Goal: Task Accomplishment & Management: Manage account settings

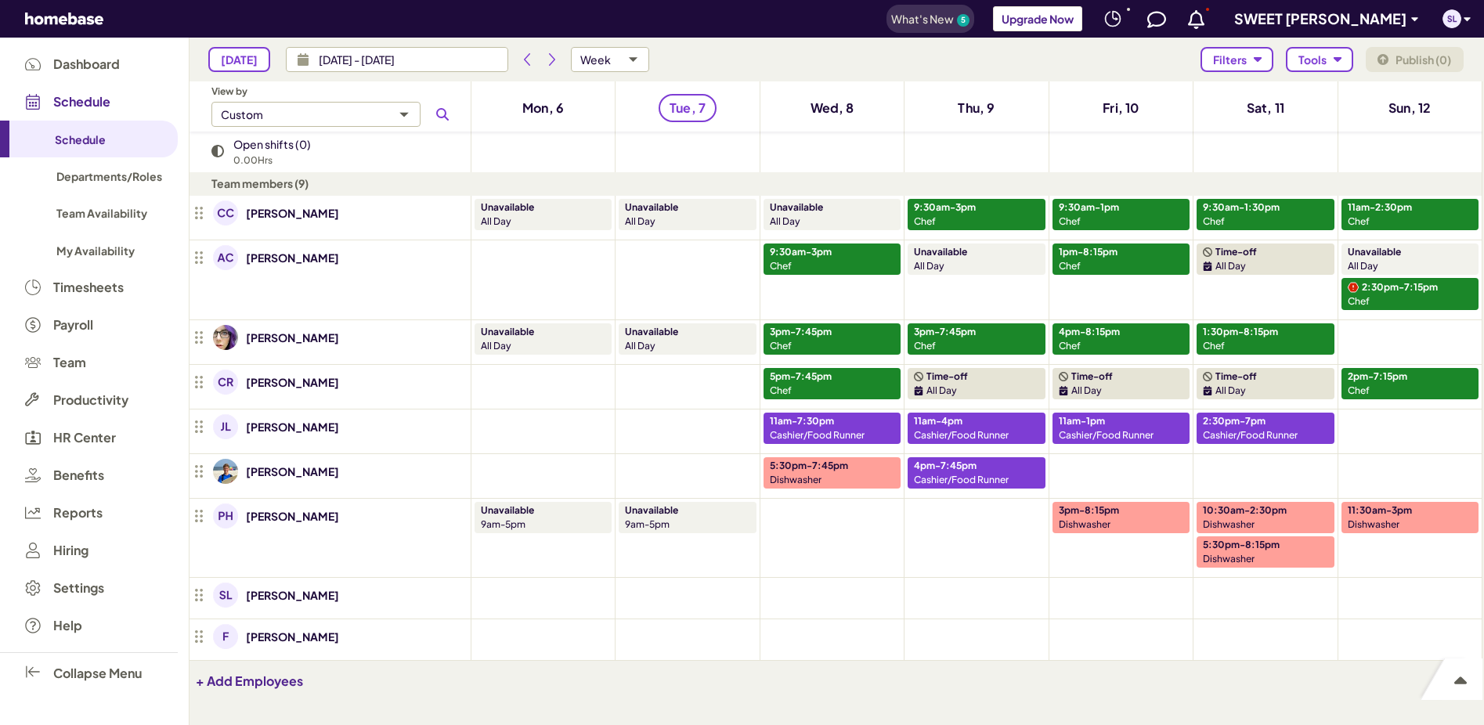
scroll to position [632, 1281]
click at [83, 286] on span "Timesheets" at bounding box center [88, 287] width 70 height 14
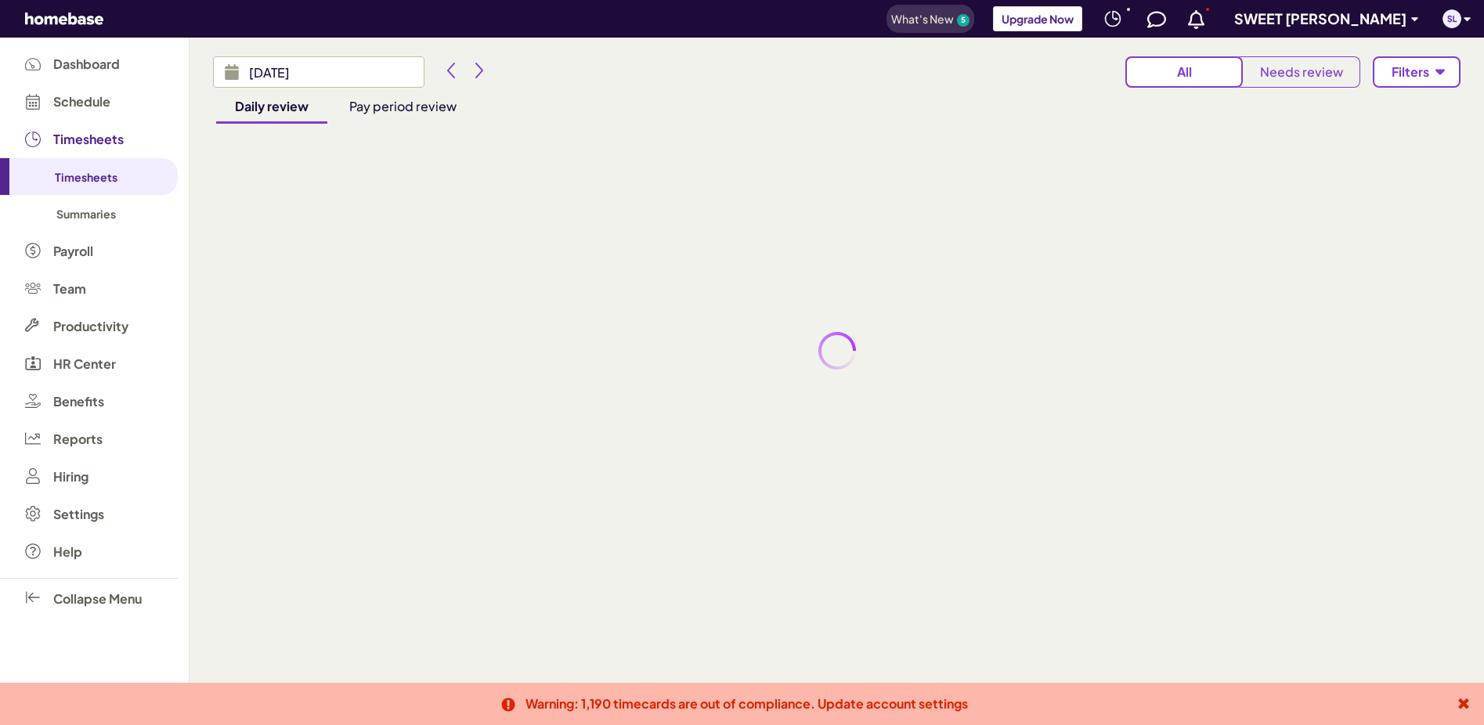
type input "[DATE]"
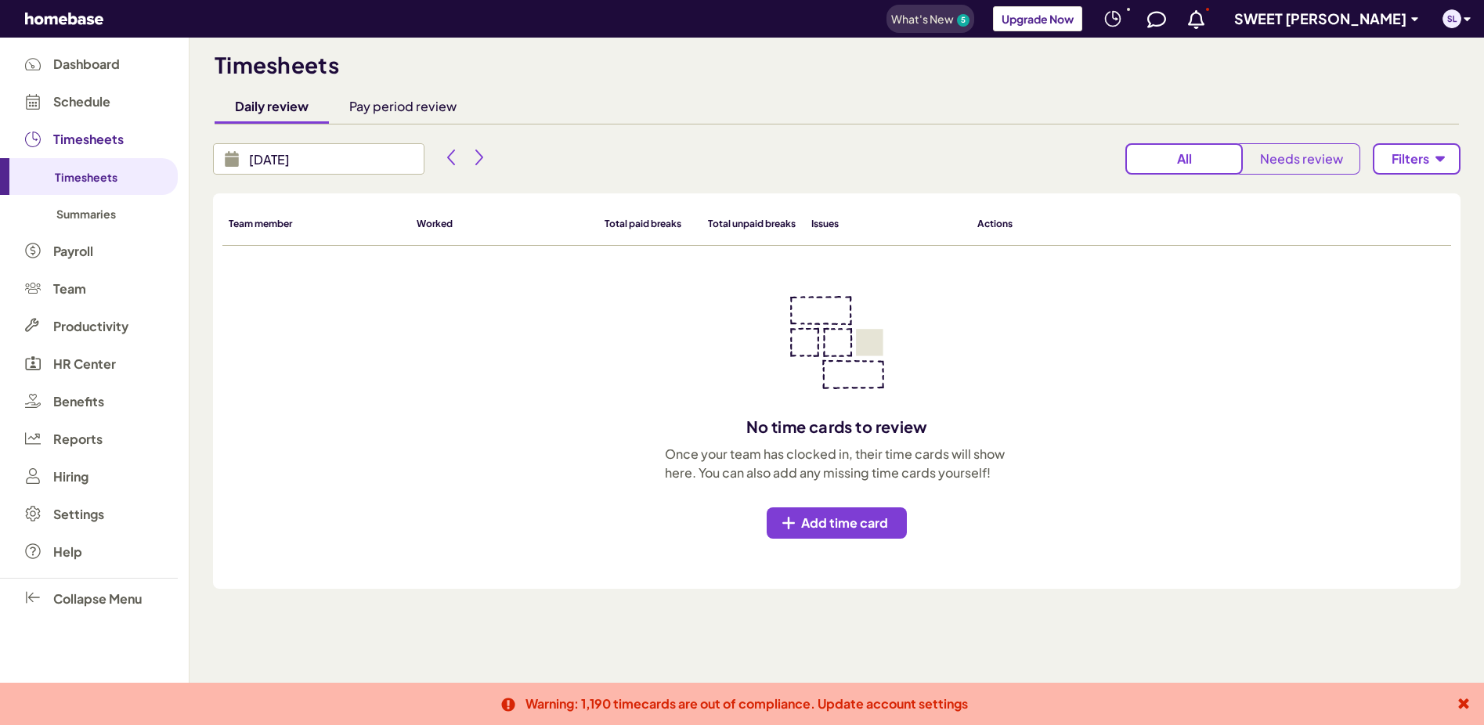
click at [403, 104] on div "Pay period review" at bounding box center [402, 106] width 107 height 19
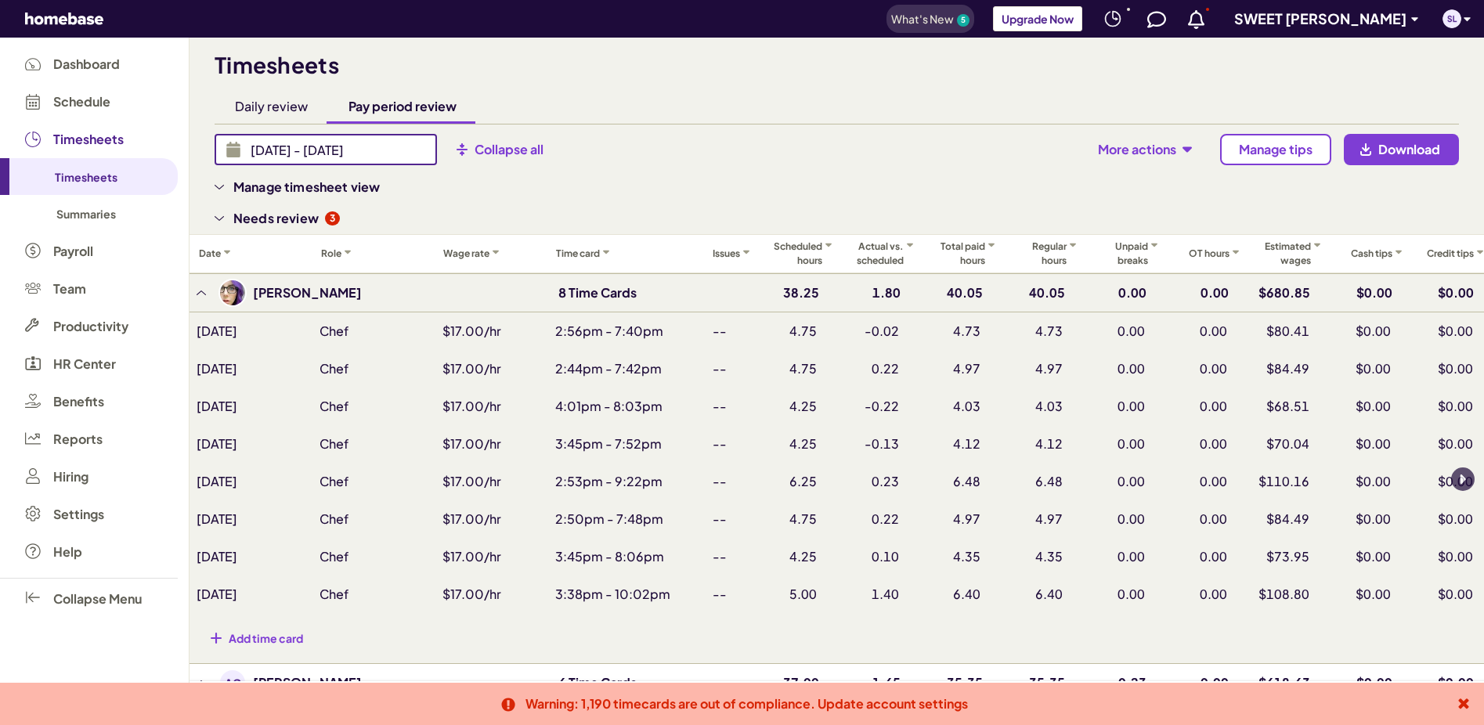
click at [359, 157] on input "[DATE] - [DATE]" at bounding box center [339, 149] width 196 height 31
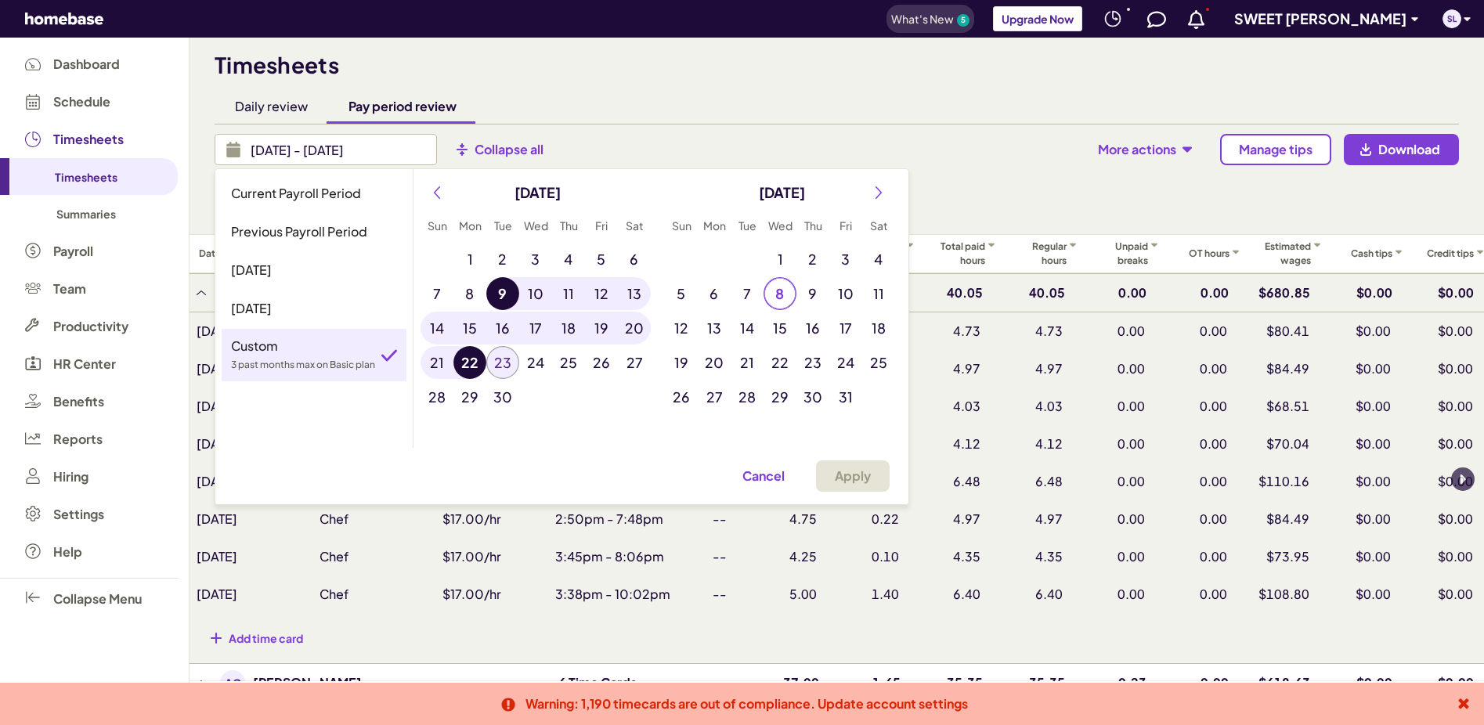
click at [501, 365] on button "23" at bounding box center [502, 362] width 33 height 33
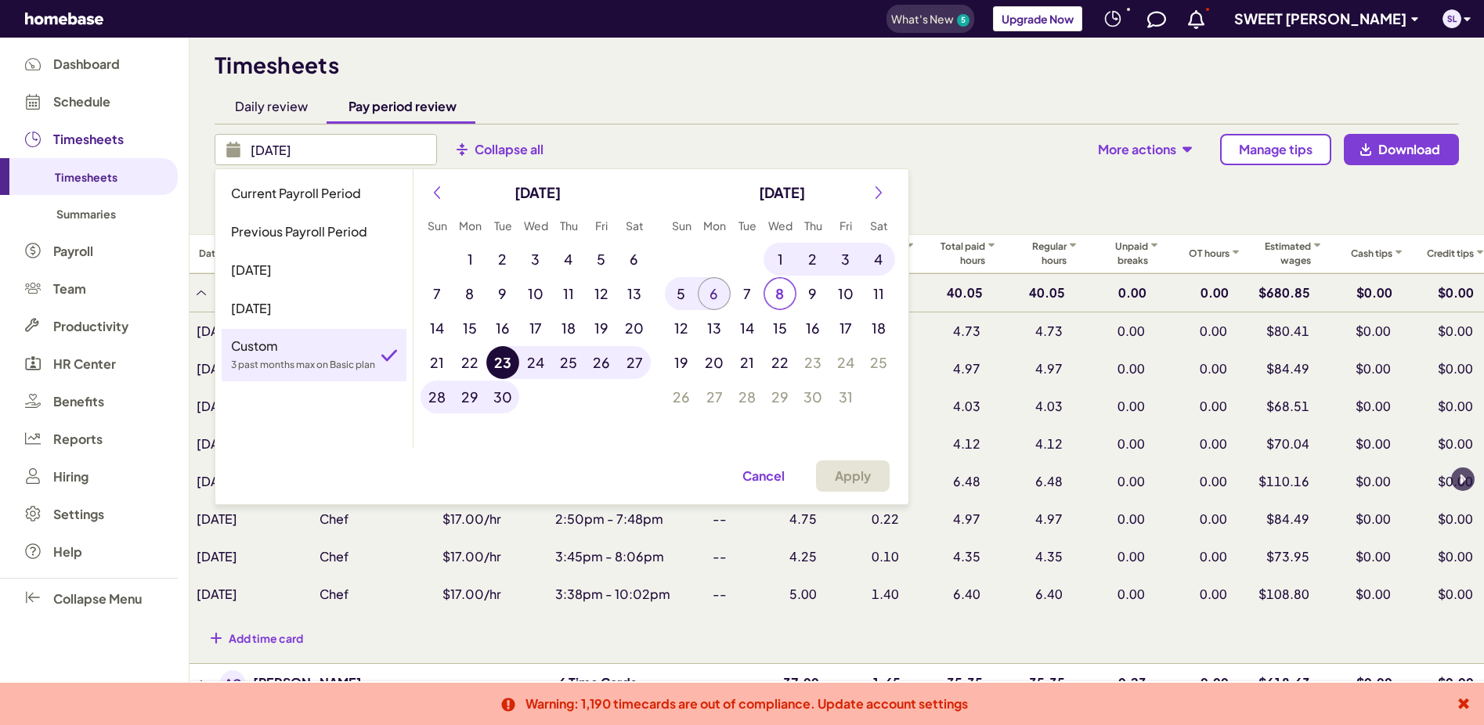
click at [721, 291] on button "6" at bounding box center [714, 293] width 33 height 33
type input "[DATE] - [DATE]"
click at [858, 480] on span "Apply" at bounding box center [853, 476] width 36 height 16
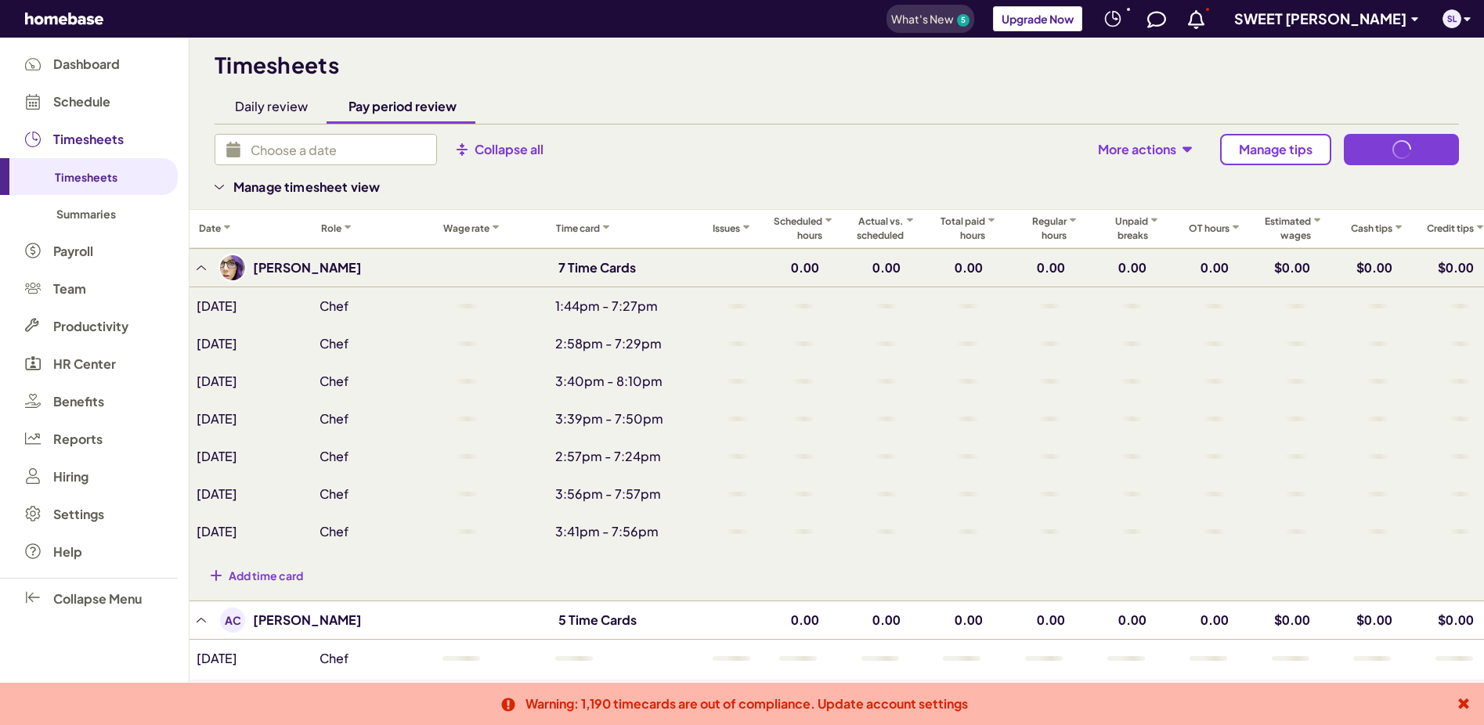
type input "[DATE] - [DATE]"
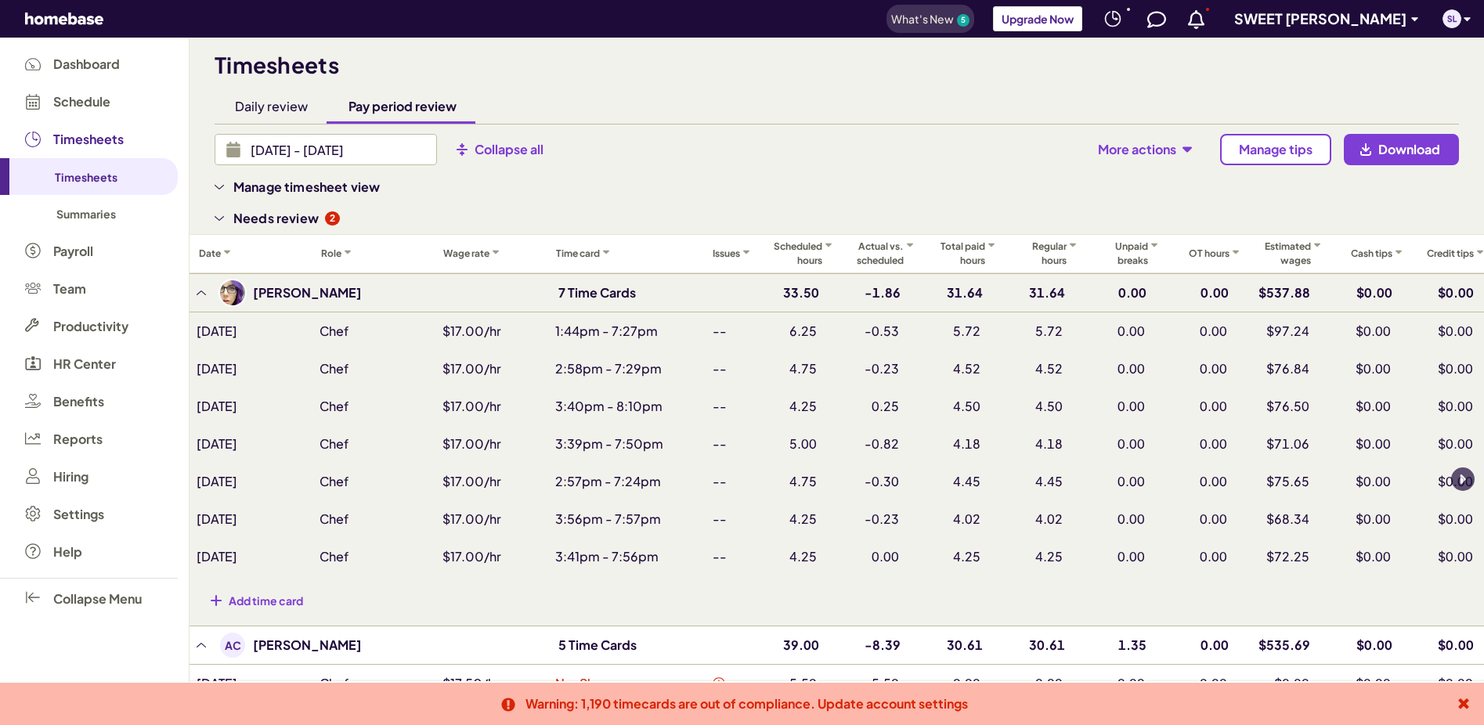
click at [331, 221] on p "2" at bounding box center [332, 218] width 5 height 14
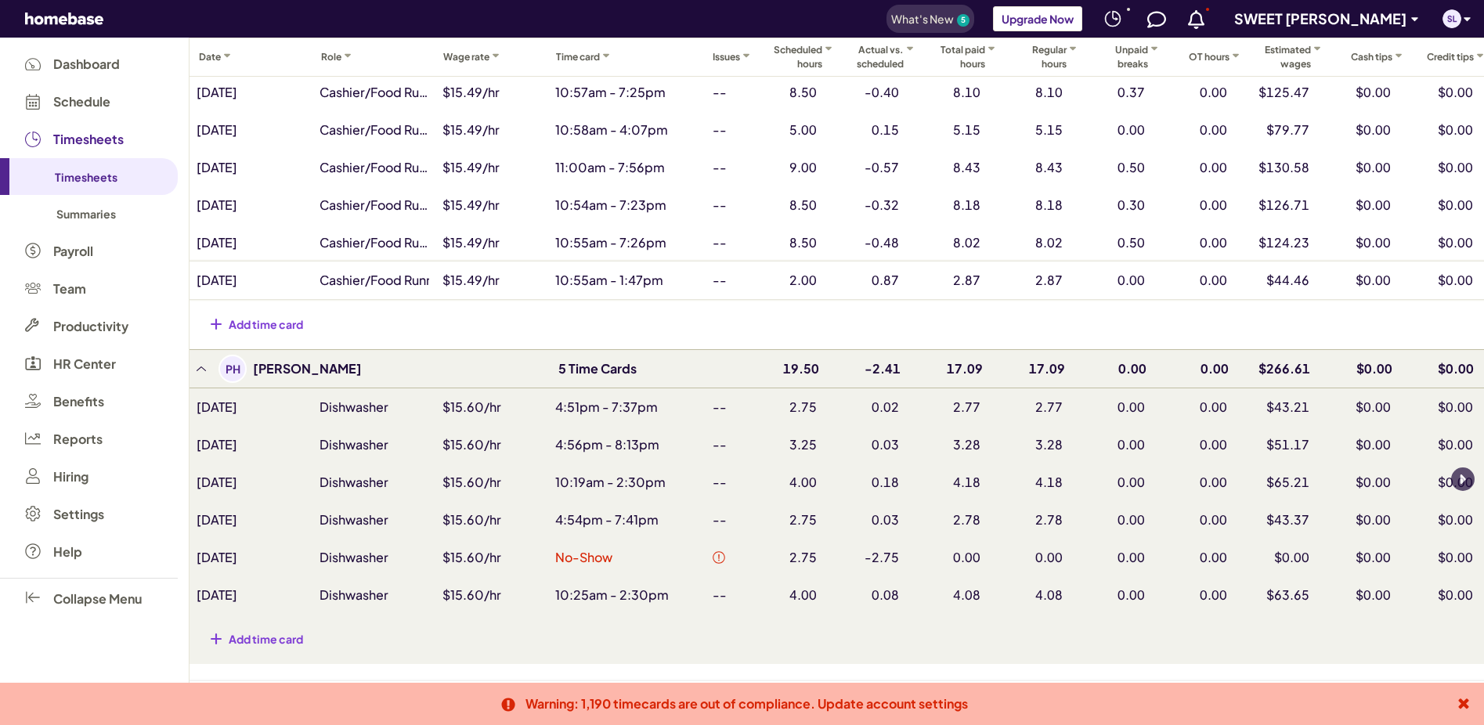
scroll to position [1689, 0]
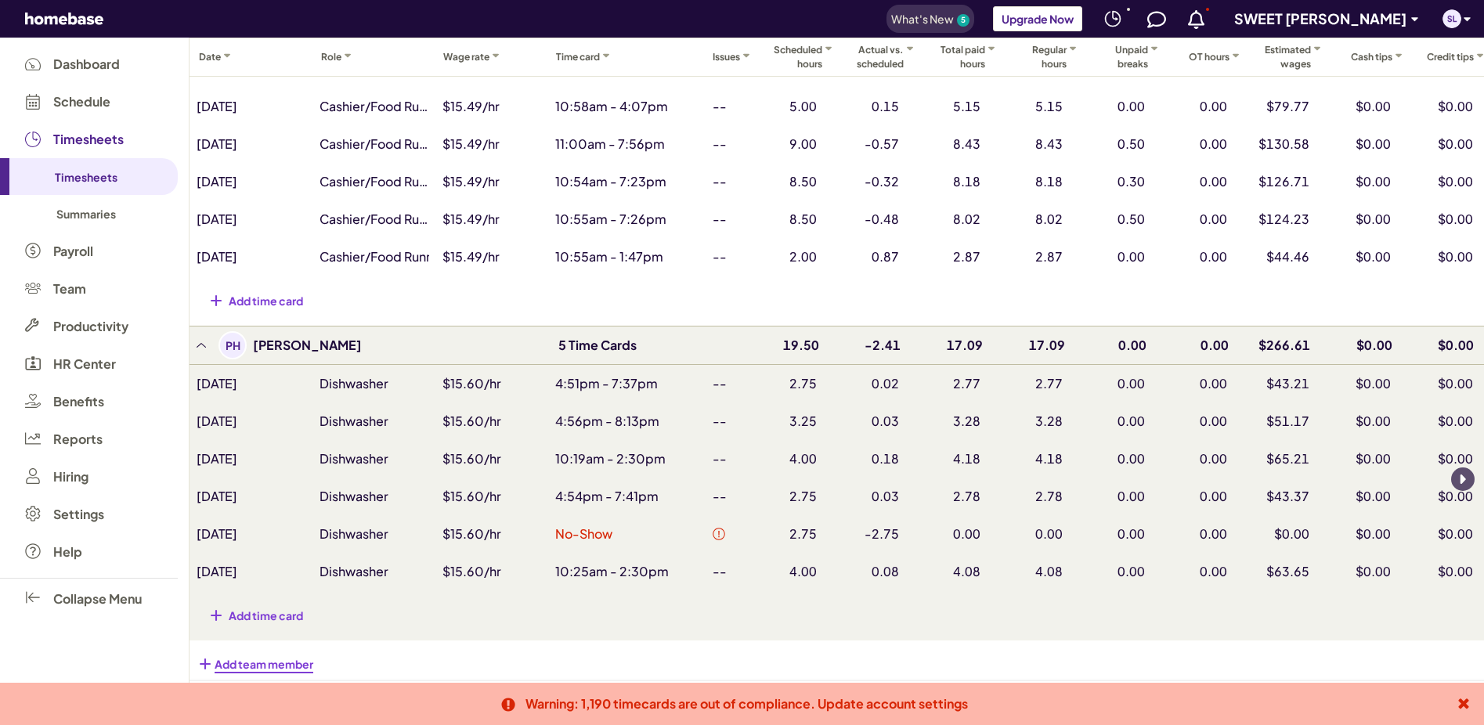
click at [1461, 703] on icon at bounding box center [1464, 704] width 10 height 10
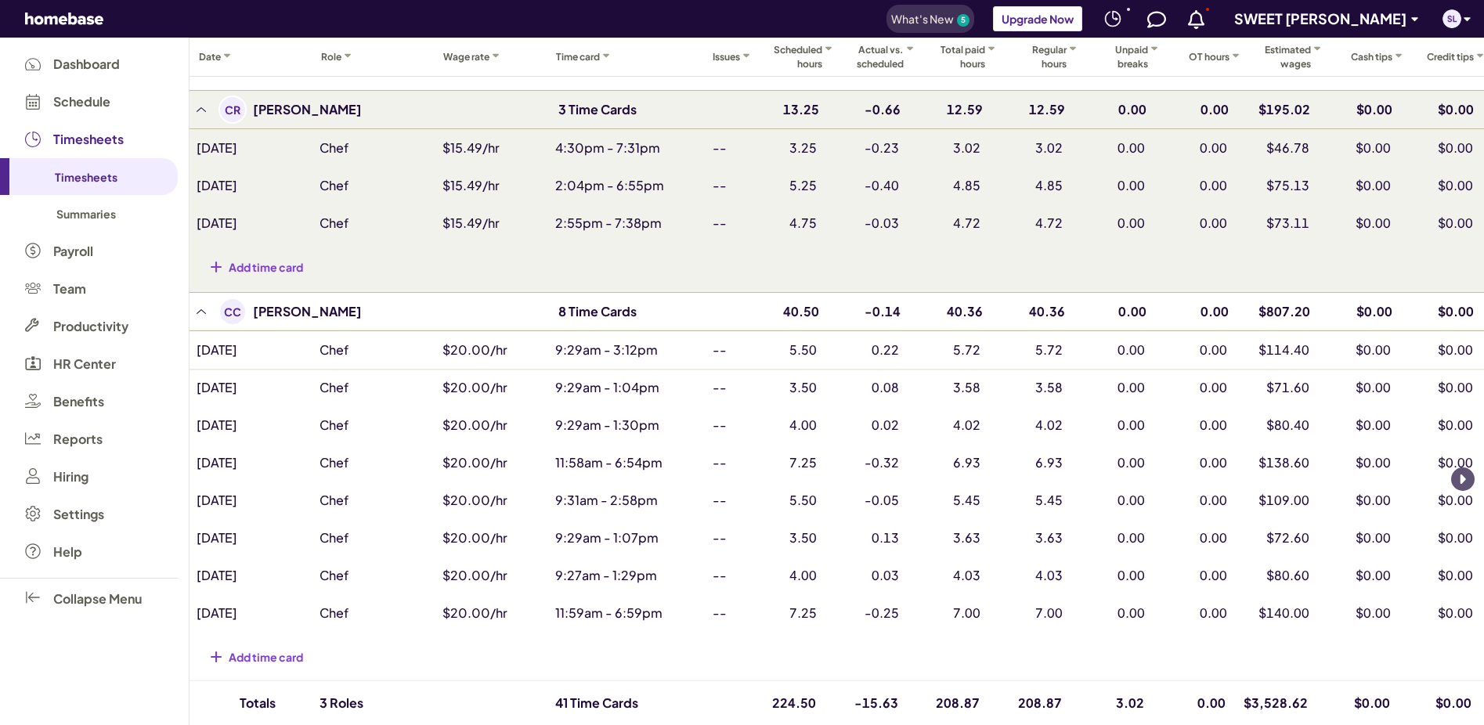
scroll to position [627, 0]
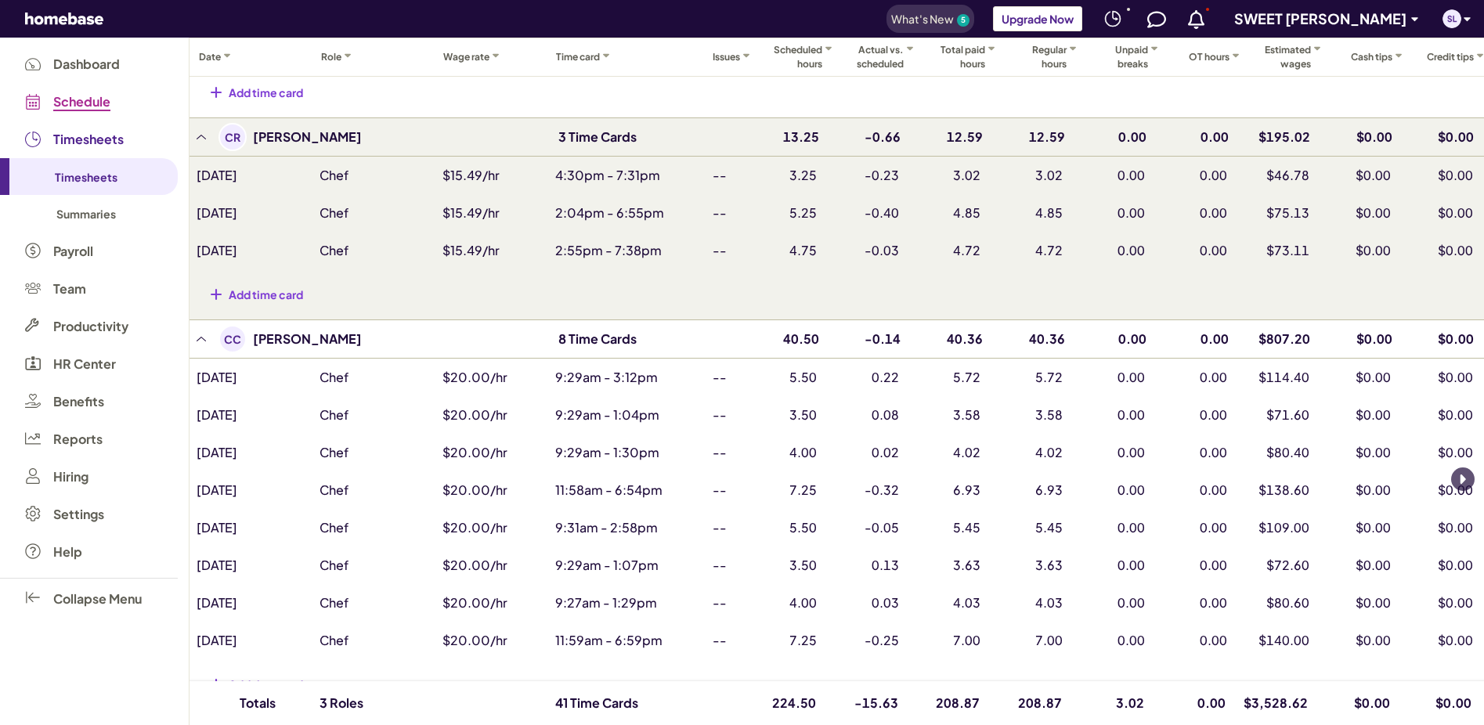
click at [81, 96] on span "Schedule" at bounding box center [81, 102] width 57 height 14
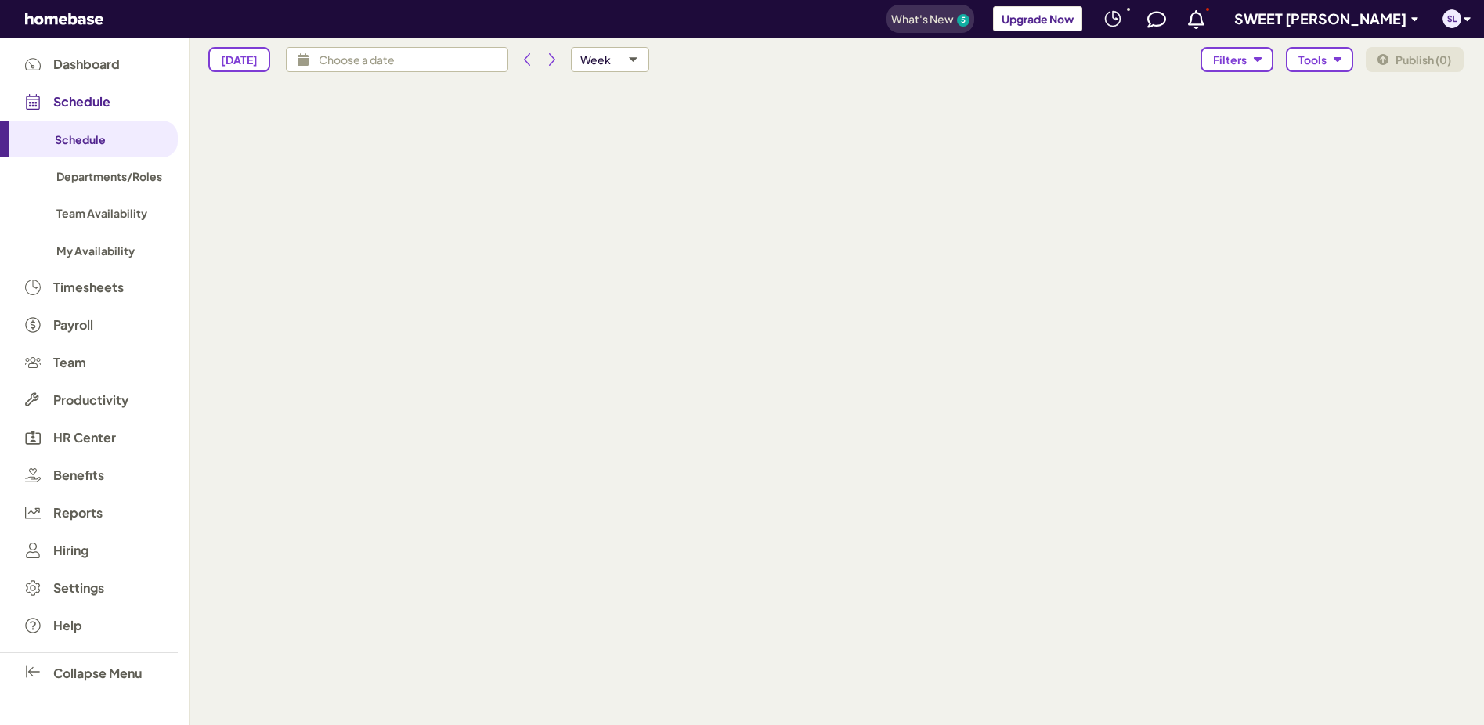
type input "[DATE] - [DATE]"
type input "isAvailabilitiesVisible,isTimeOffsVisible"
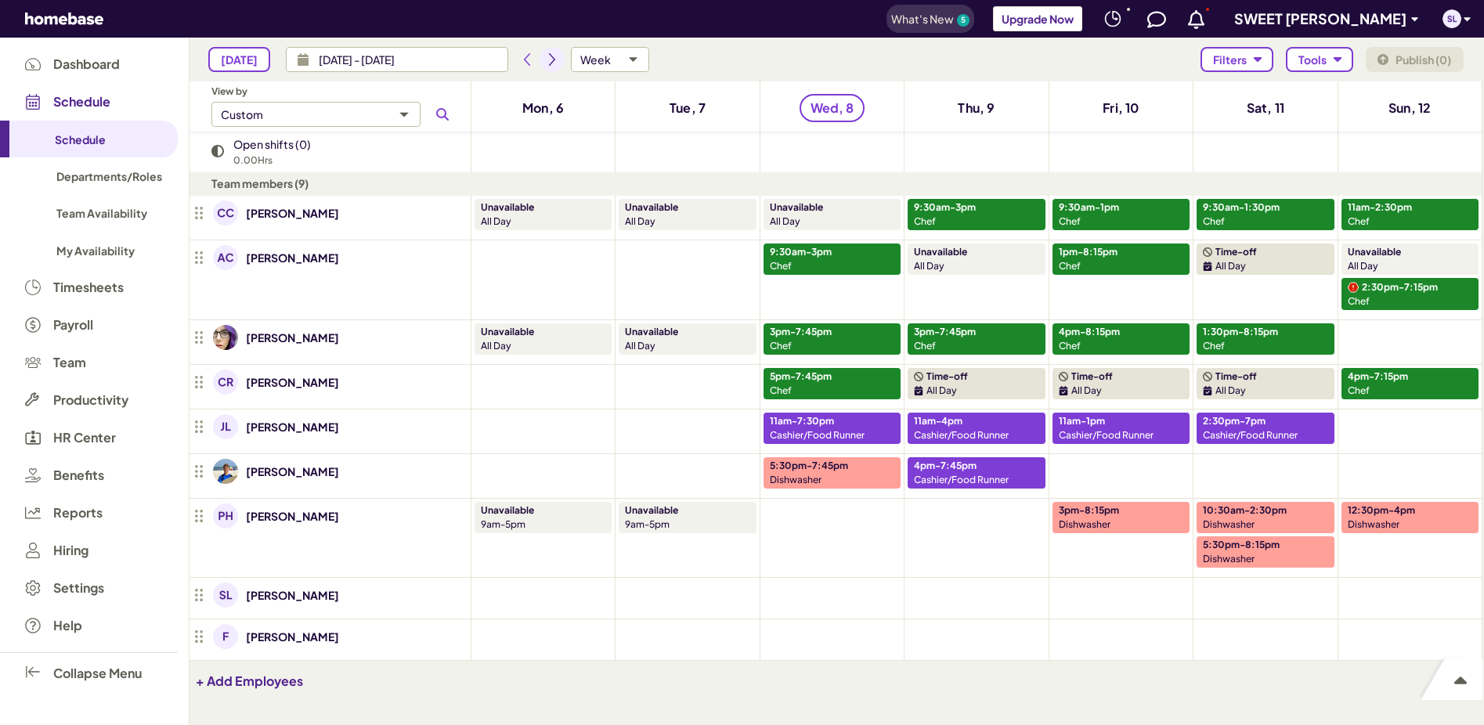
click at [551, 60] on icon "Next period" at bounding box center [552, 59] width 13 height 13
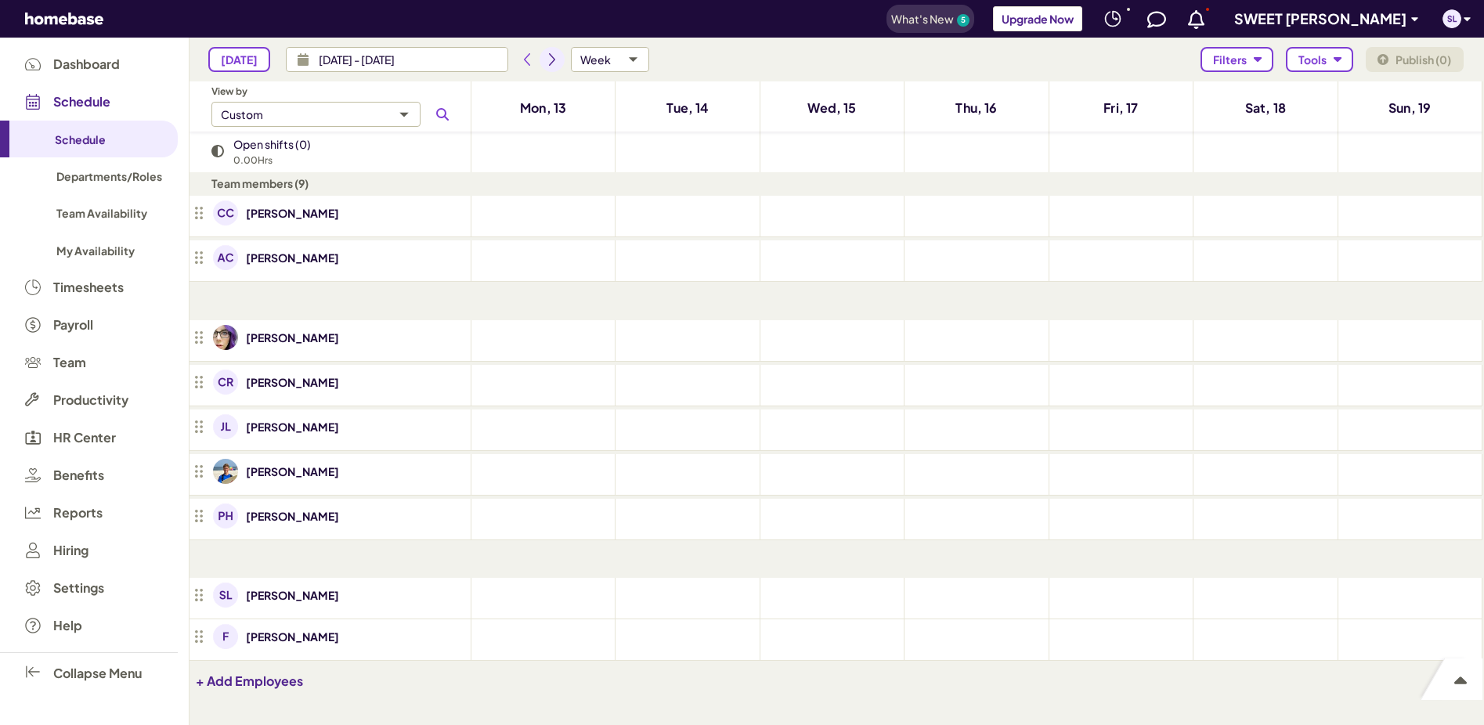
type input "[DATE] - [DATE]"
